Goal: Find specific page/section: Find specific page/section

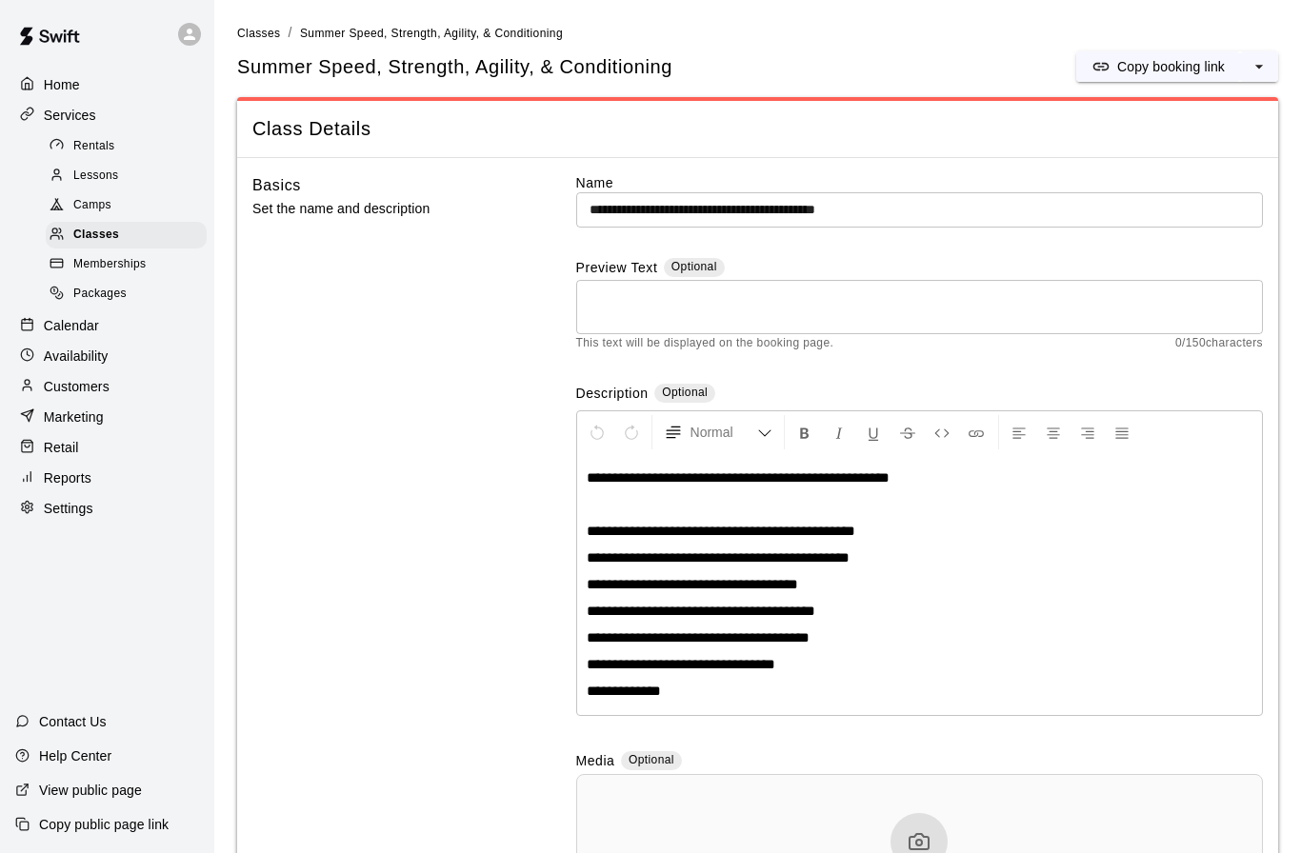
click at [71, 333] on p "Calendar" at bounding box center [71, 325] width 55 height 19
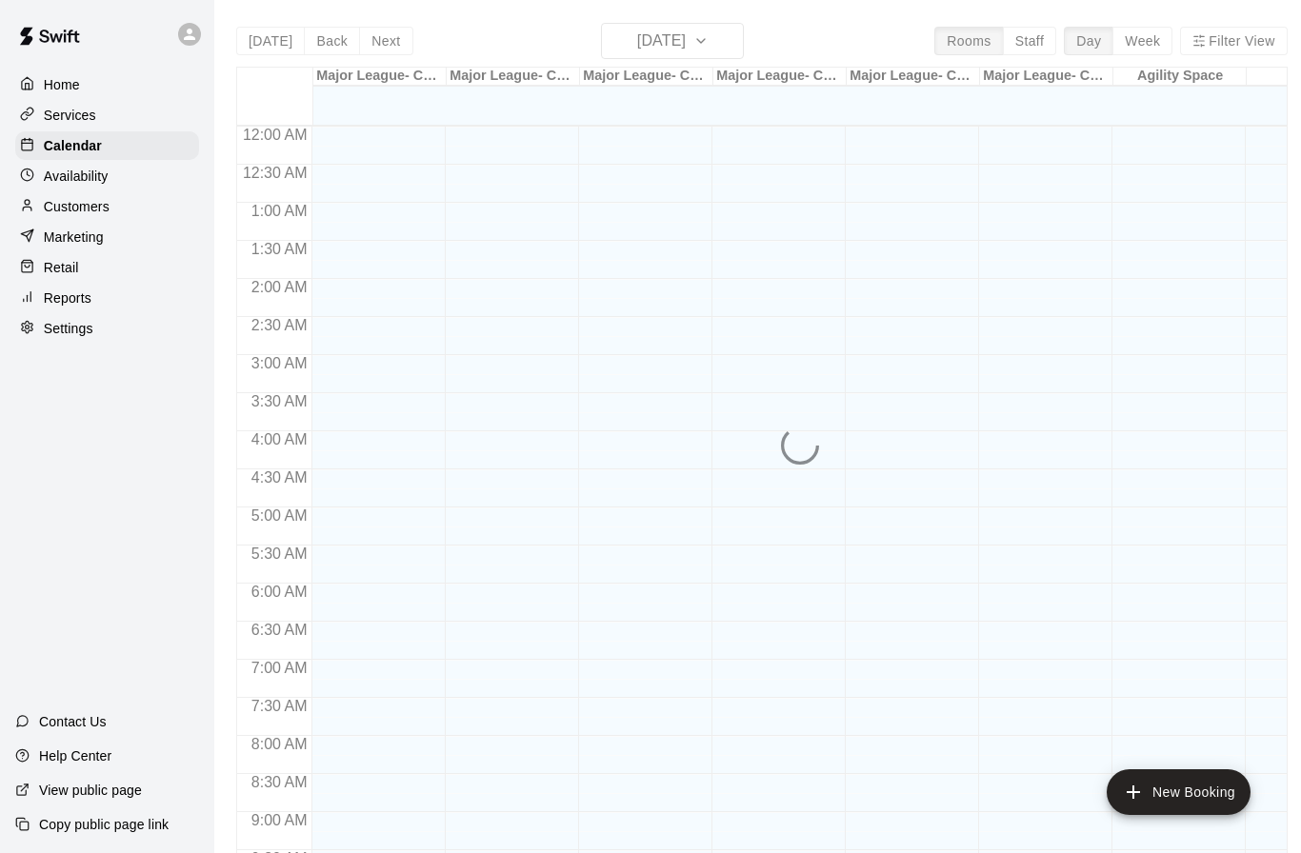
scroll to position [946, 0]
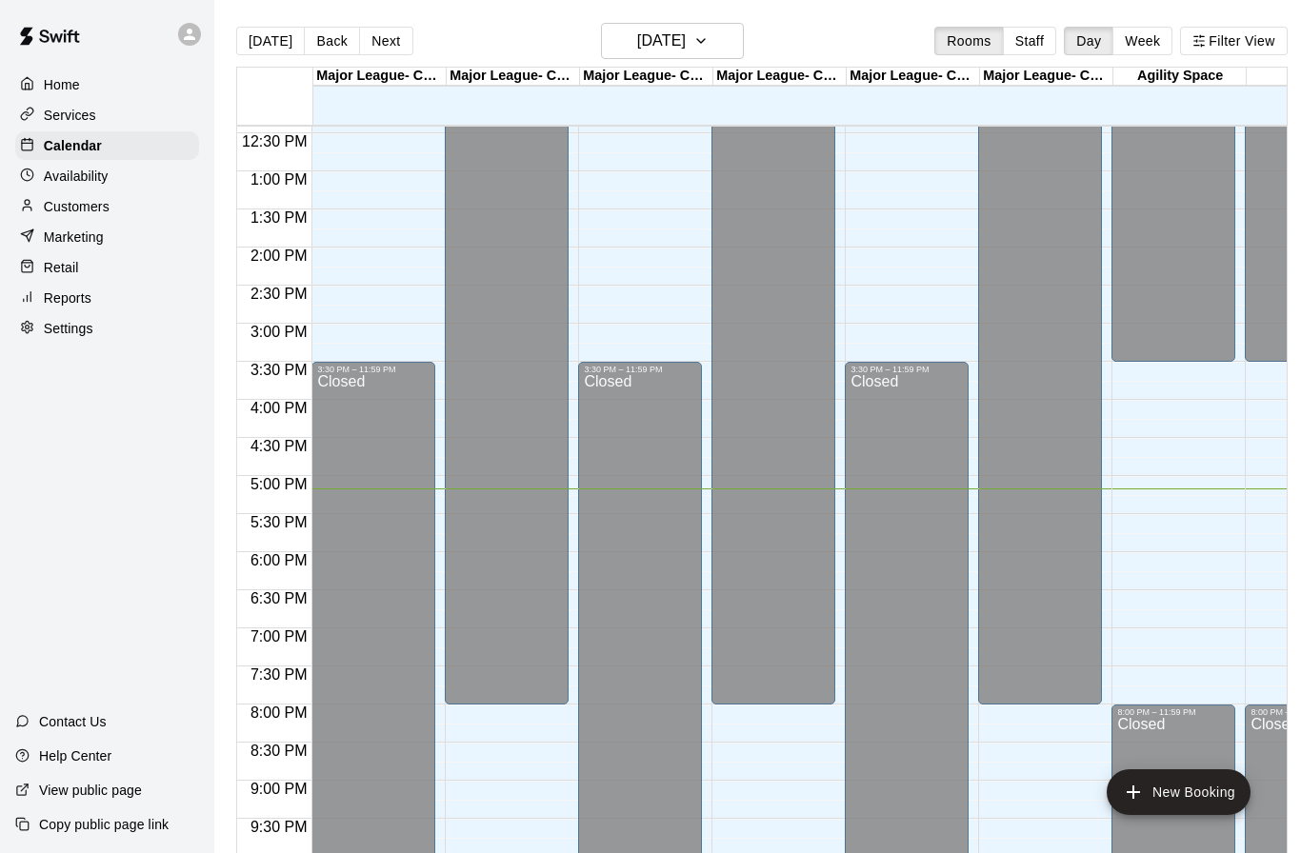
click at [1130, 35] on button "Week" at bounding box center [1143, 41] width 60 height 29
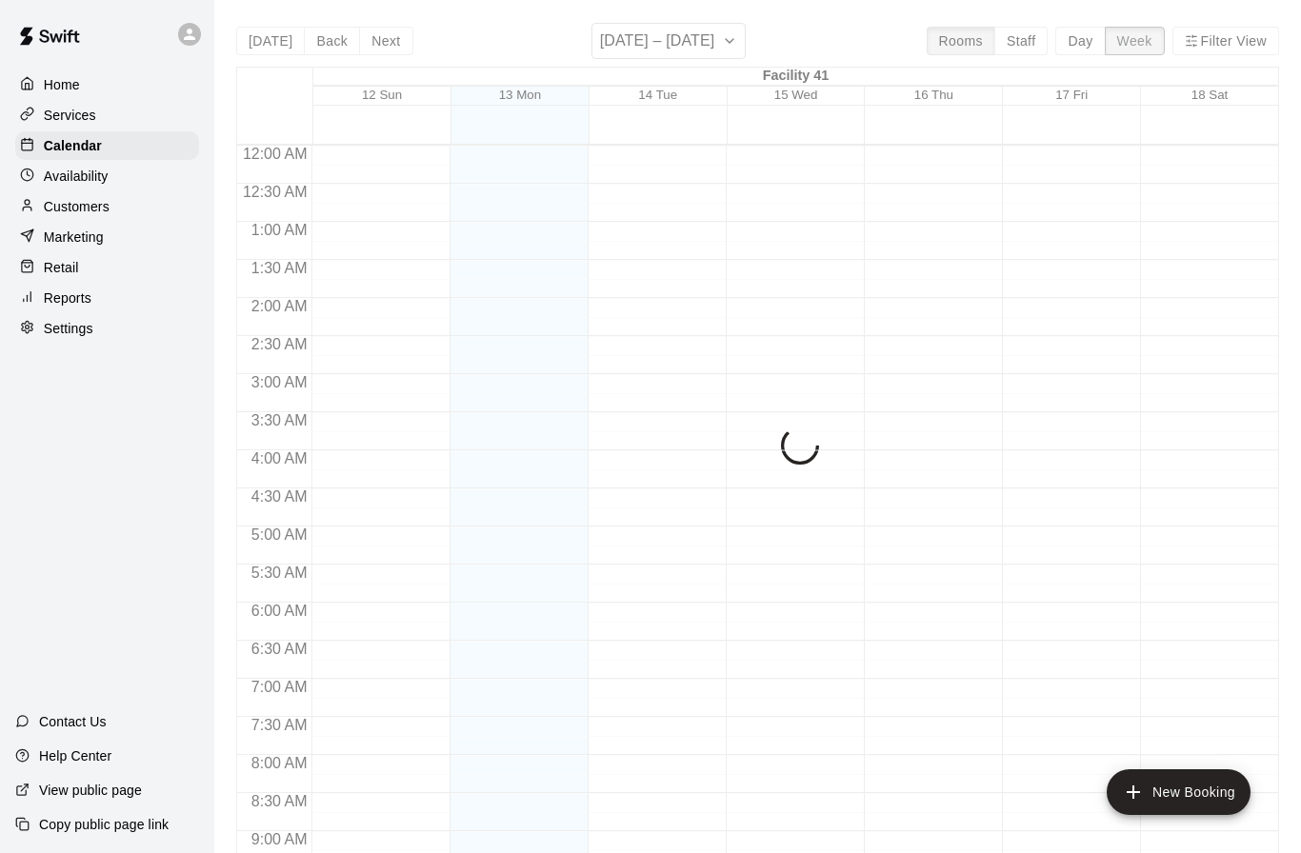
scroll to position [1022, 0]
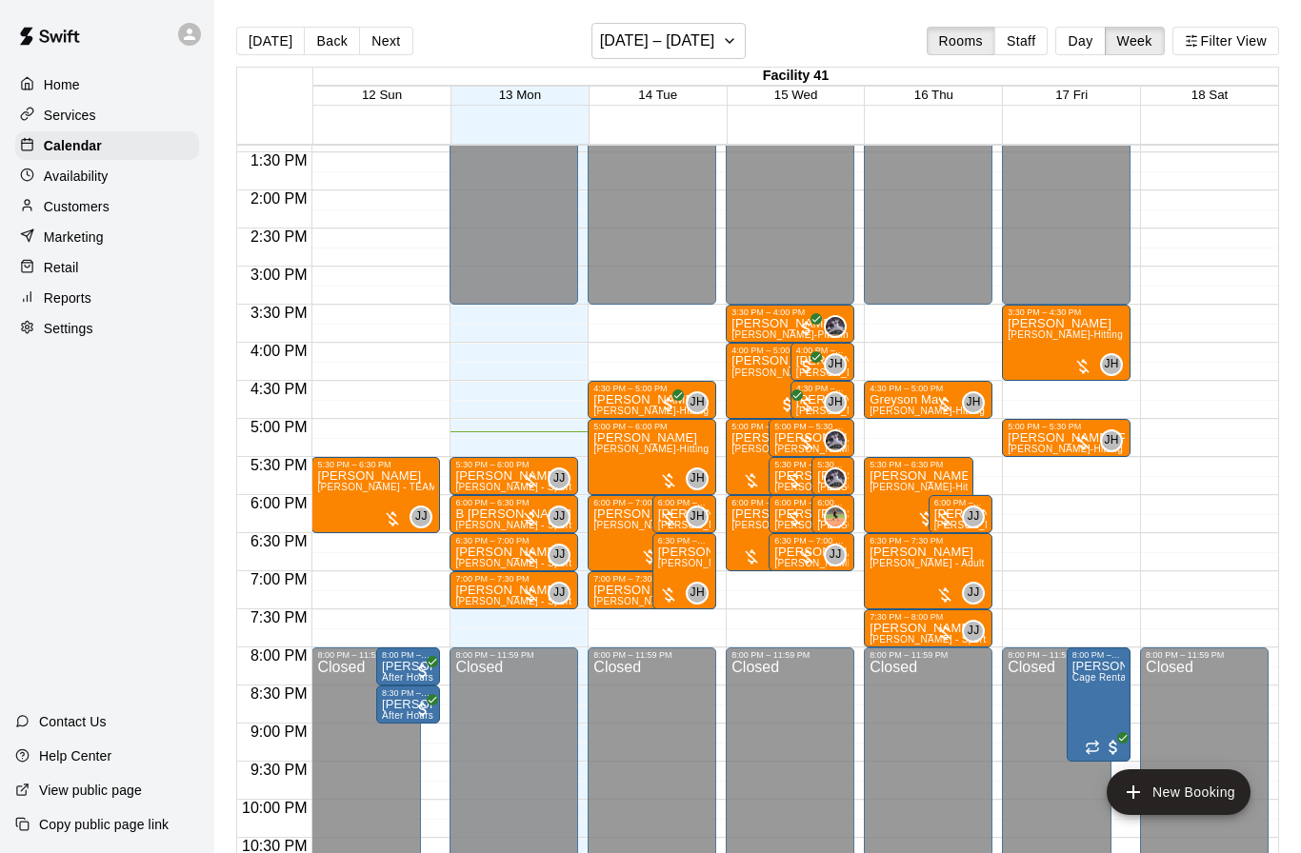
click at [1248, 42] on button "Filter View" at bounding box center [1226, 41] width 107 height 29
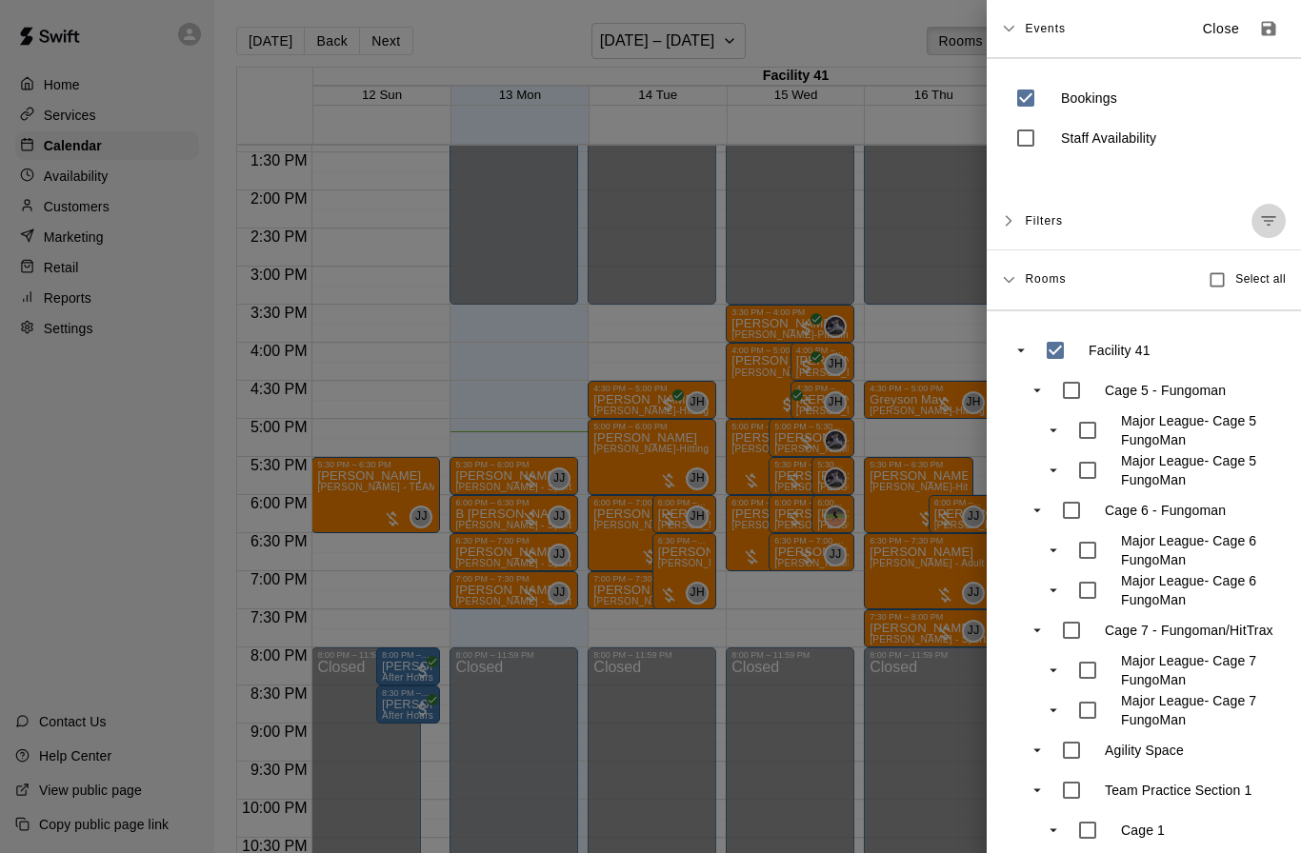
click at [1272, 209] on button "Manage filters" at bounding box center [1269, 221] width 34 height 34
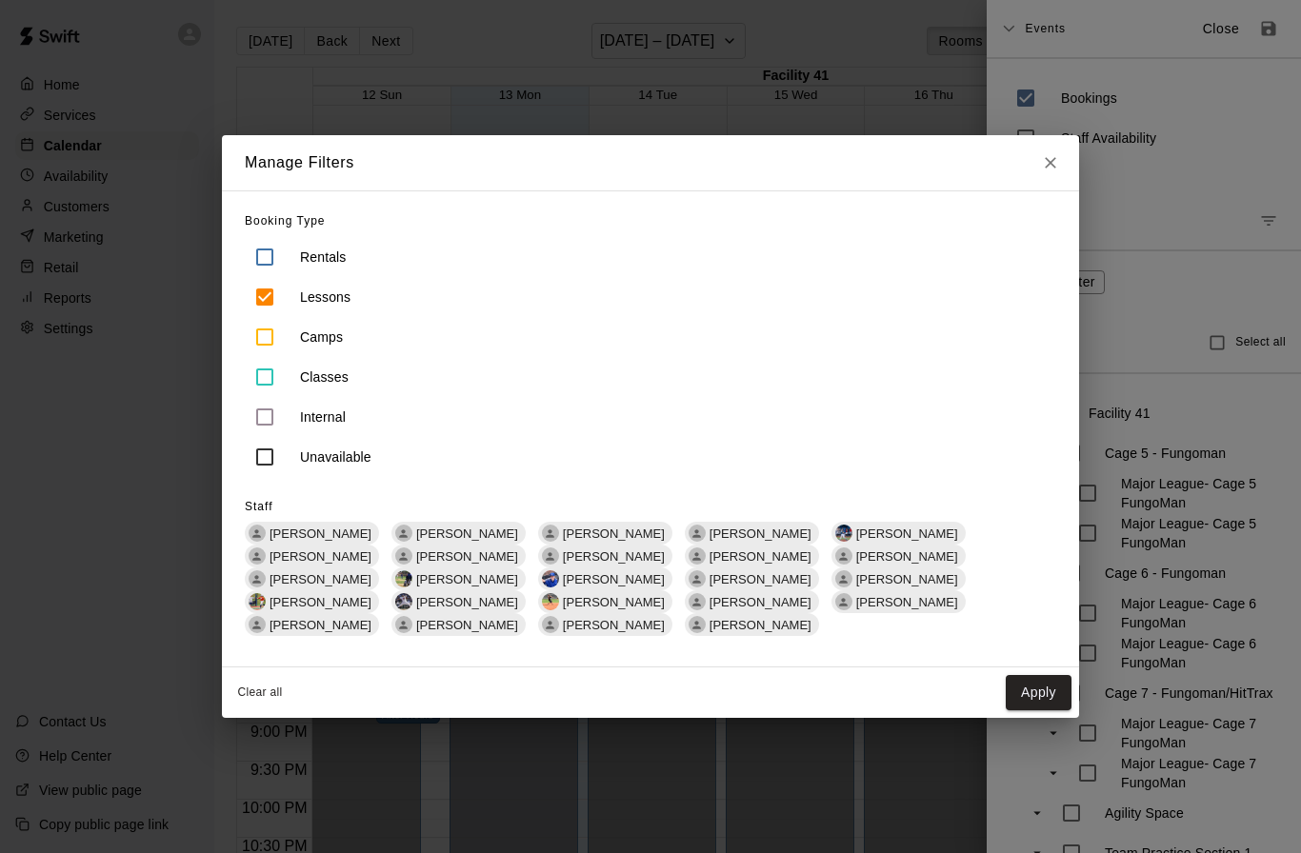
click at [379, 572] on span "Josh Jones" at bounding box center [320, 579] width 117 height 14
click at [1037, 684] on button "Apply" at bounding box center [1039, 692] width 66 height 35
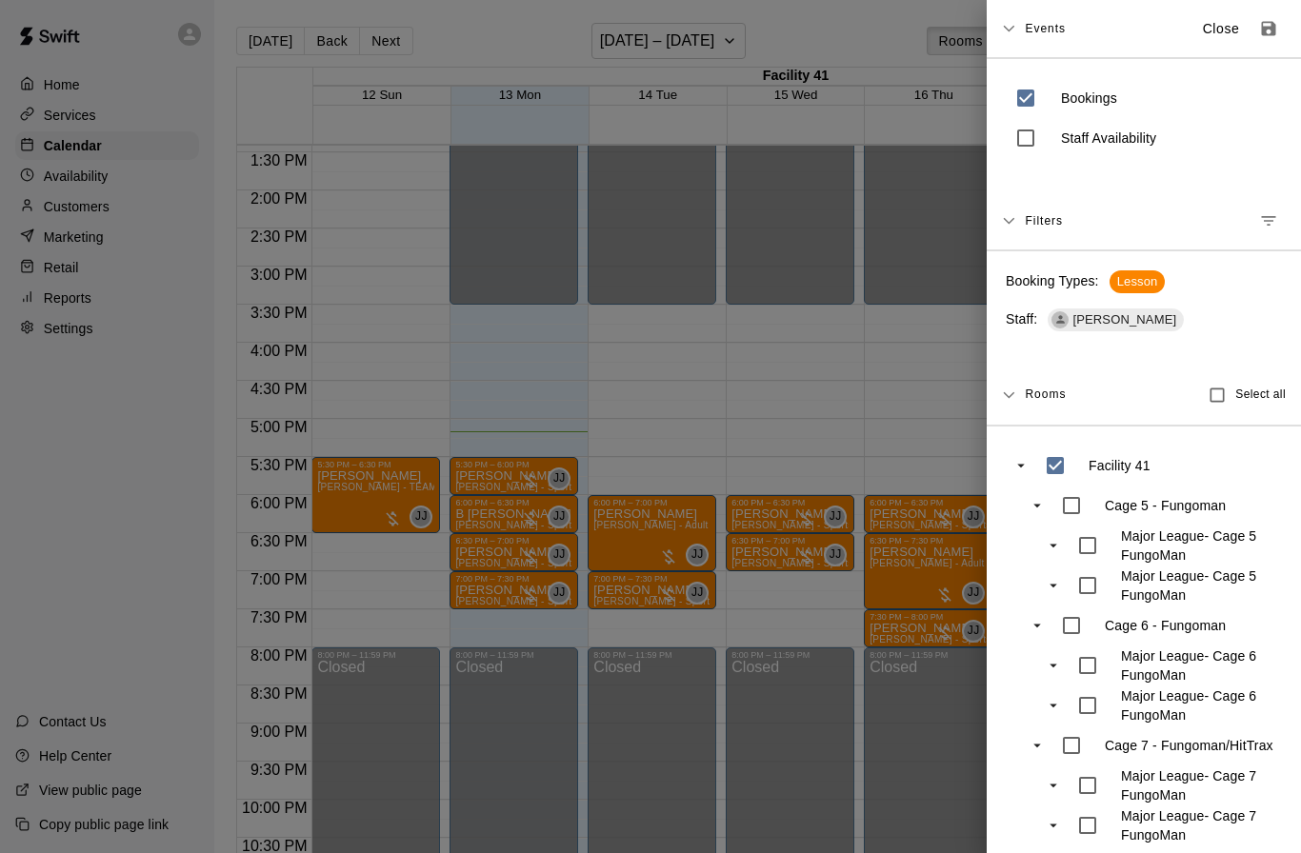
click at [401, 574] on div at bounding box center [650, 426] width 1301 height 853
